Goal: Navigation & Orientation: Find specific page/section

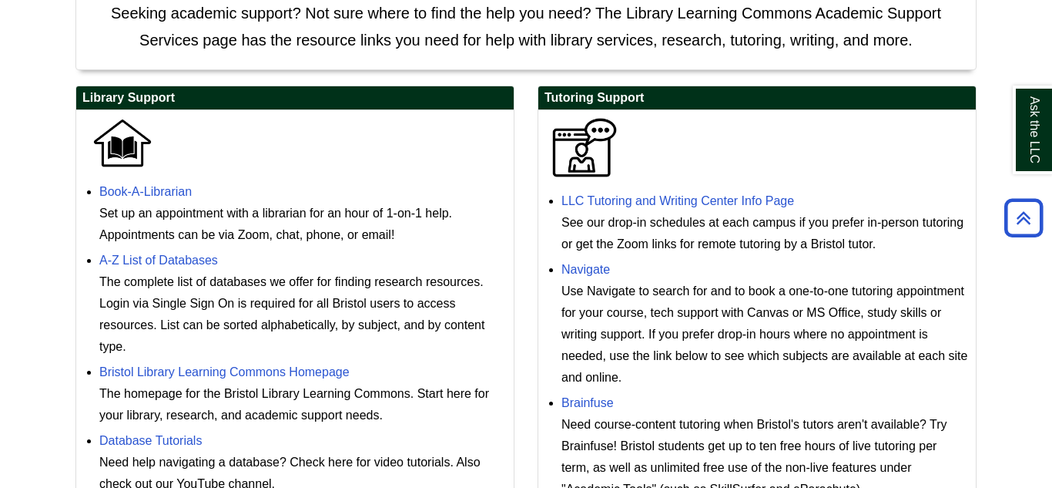
scroll to position [133, 0]
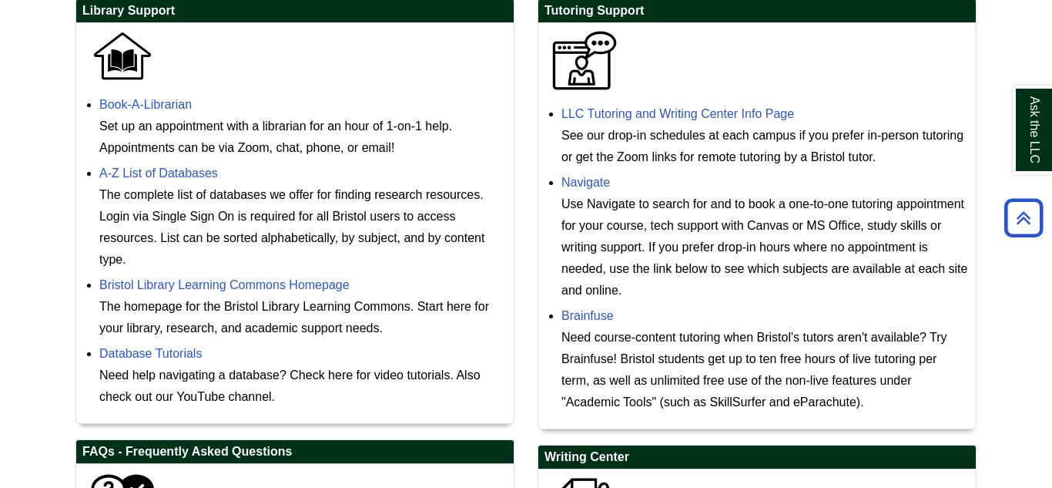
scroll to position [465, 0]
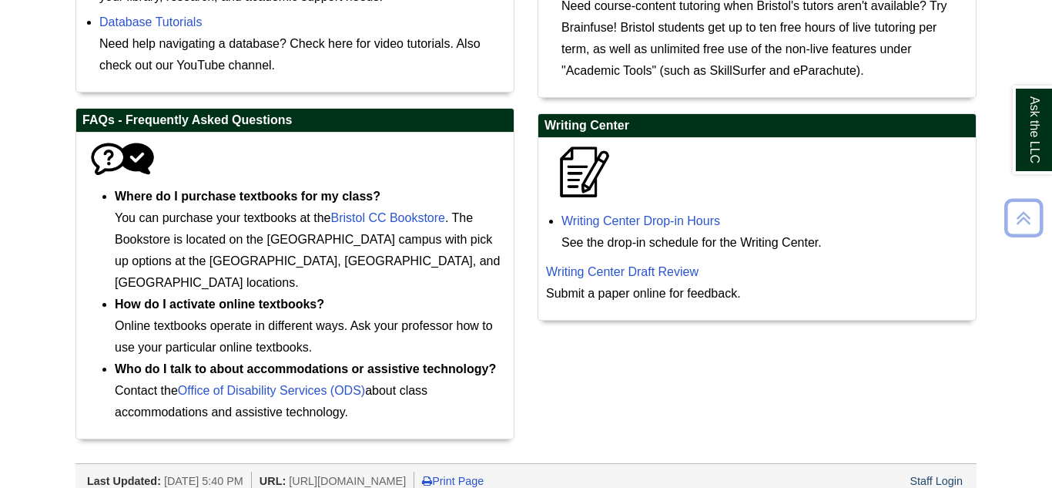
scroll to position [796, 0]
